Goal: Information Seeking & Learning: Learn about a topic

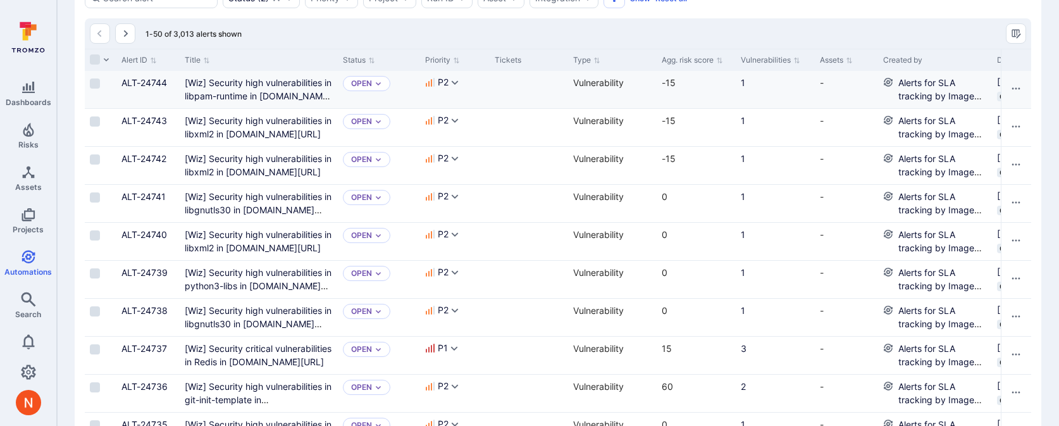
scroll to position [114, 0]
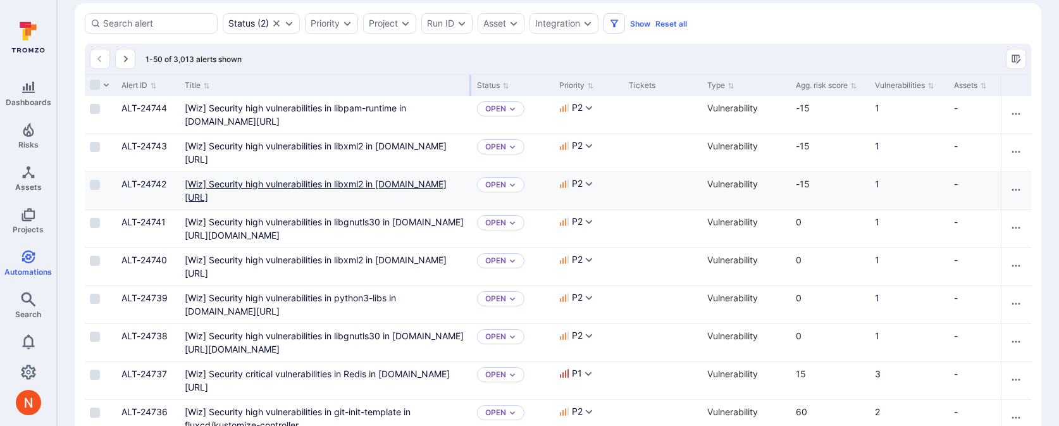
drag, startPoint x: 335, startPoint y: 78, endPoint x: 385, endPoint y: 180, distance: 114.3
click at [470, 82] on div at bounding box center [471, 86] width 2 height 22
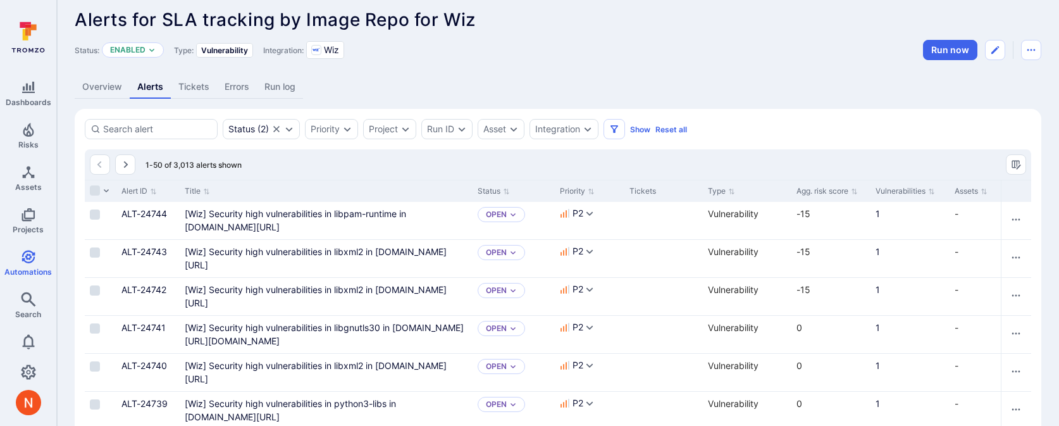
scroll to position [0, 0]
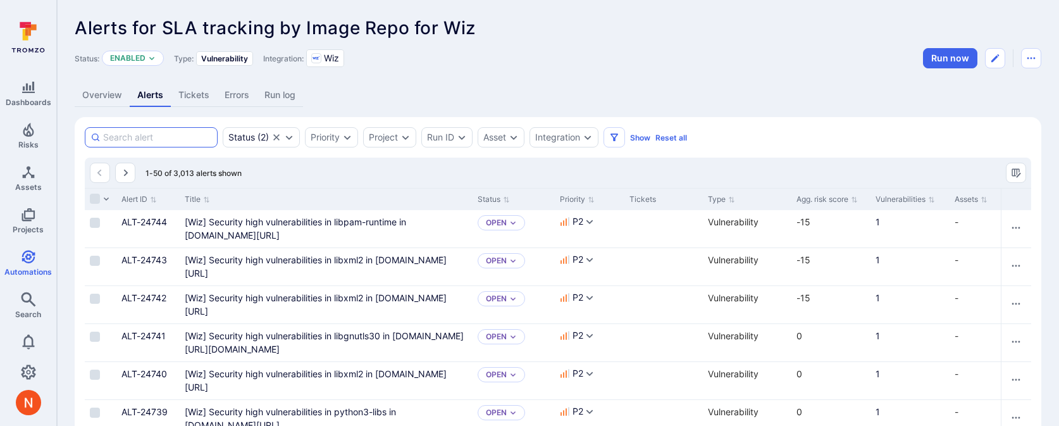
click at [159, 136] on input at bounding box center [157, 137] width 109 height 13
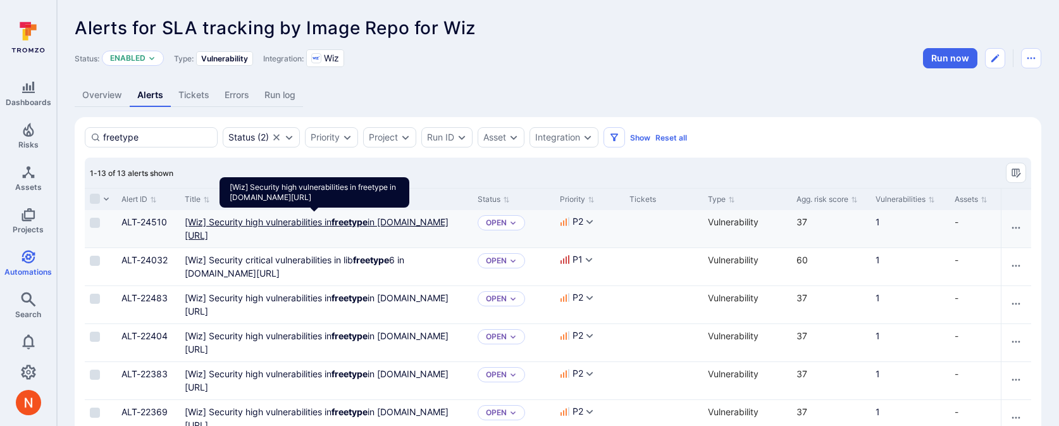
type input "freetype"
click at [312, 233] on us-central1-docker "[Wiz] Security high vulnerabilities in freetype in us-central1-docker.pkg.dev/d…" at bounding box center [317, 228] width 264 height 24
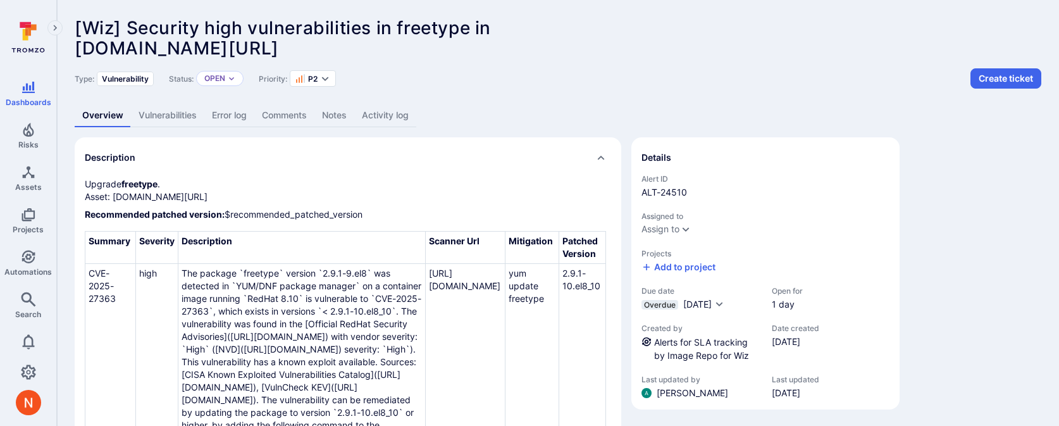
scroll to position [0, 196]
click at [179, 116] on link "Vulnerabilities" at bounding box center [167, 115] width 73 height 23
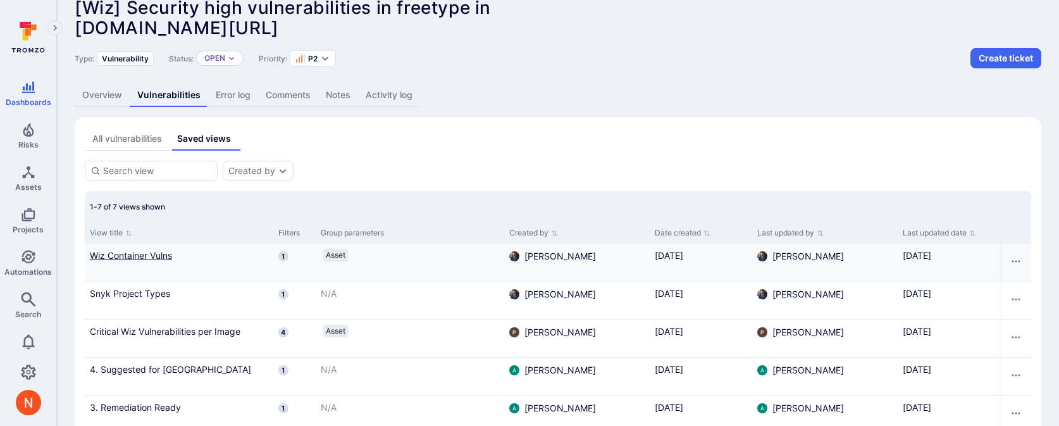
scroll to position [23, 0]
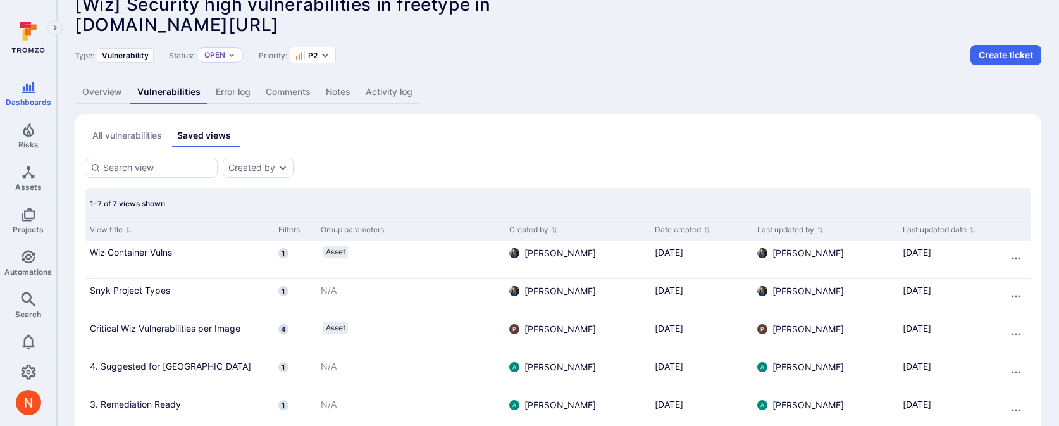
click at [125, 130] on div "All vulnerabilities" at bounding box center [127, 135] width 70 height 13
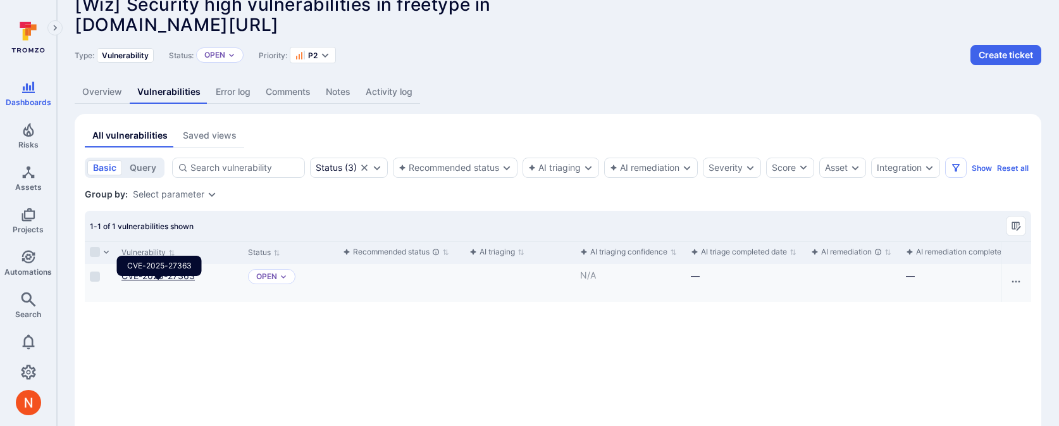
click at [176, 281] on link "CVE-2025-27363" at bounding box center [157, 275] width 73 height 11
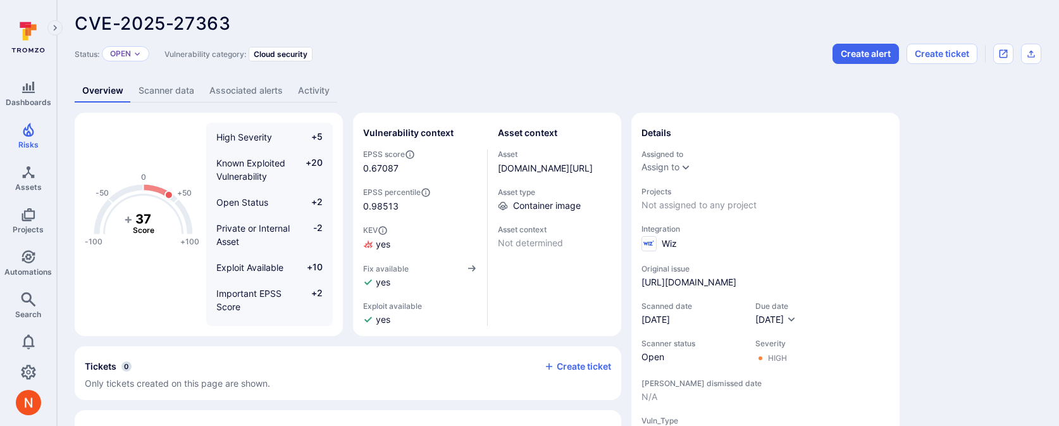
scroll to position [6, 0]
click at [191, 92] on link "Scanner data" at bounding box center [166, 89] width 71 height 23
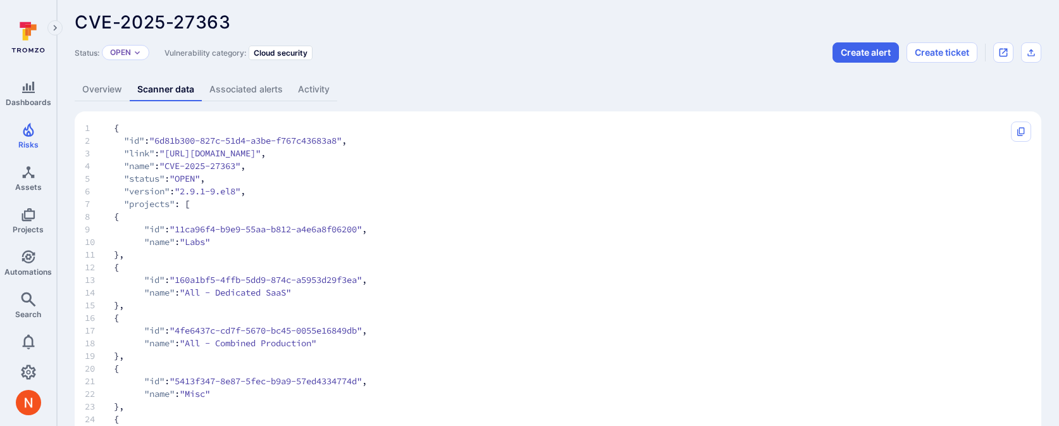
click at [104, 88] on link "Overview" at bounding box center [102, 89] width 55 height 23
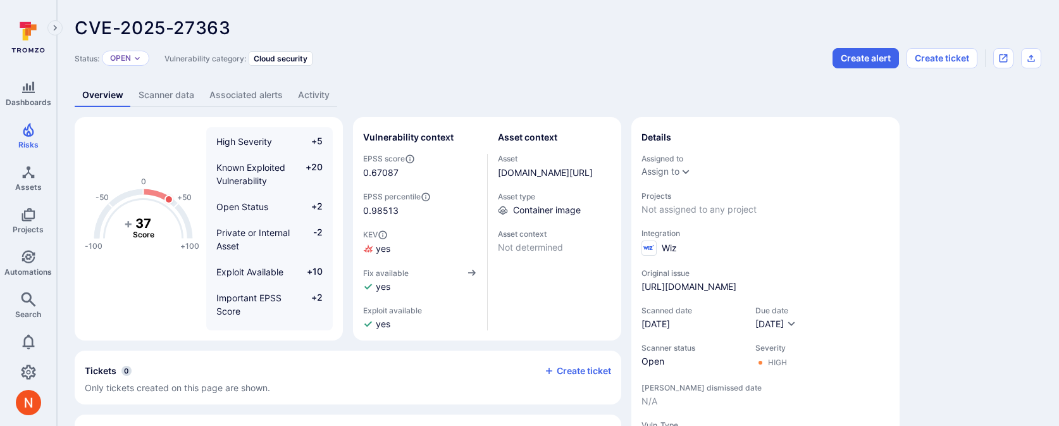
click at [158, 97] on link "Scanner data" at bounding box center [166, 95] width 71 height 23
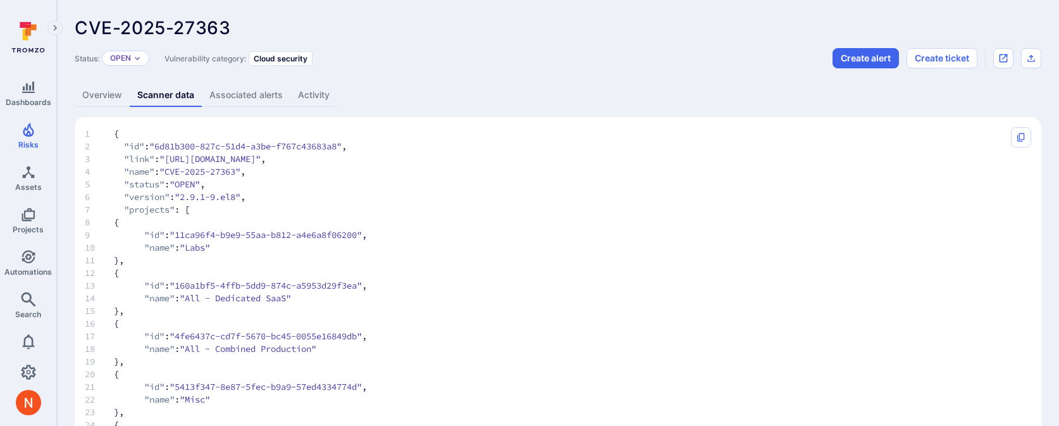
click at [113, 97] on link "Overview" at bounding box center [102, 95] width 55 height 23
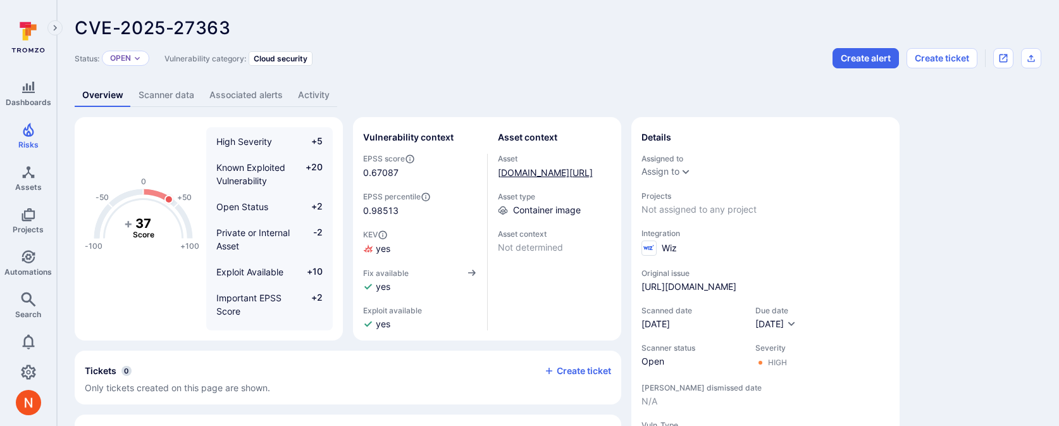
click at [529, 178] on link "[DOMAIN_NAME][URL]" at bounding box center [545, 172] width 95 height 11
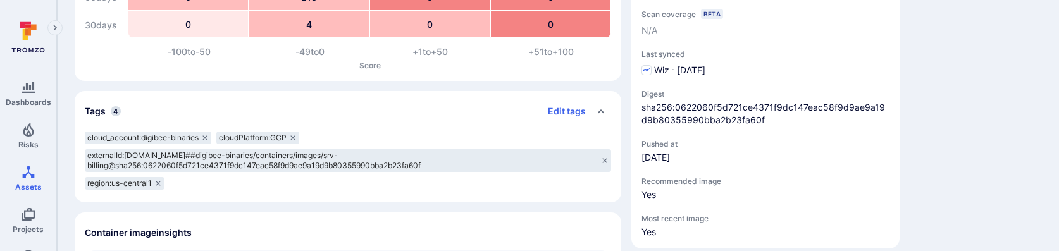
scroll to position [223, 0]
